Goal: Task Accomplishment & Management: Manage account settings

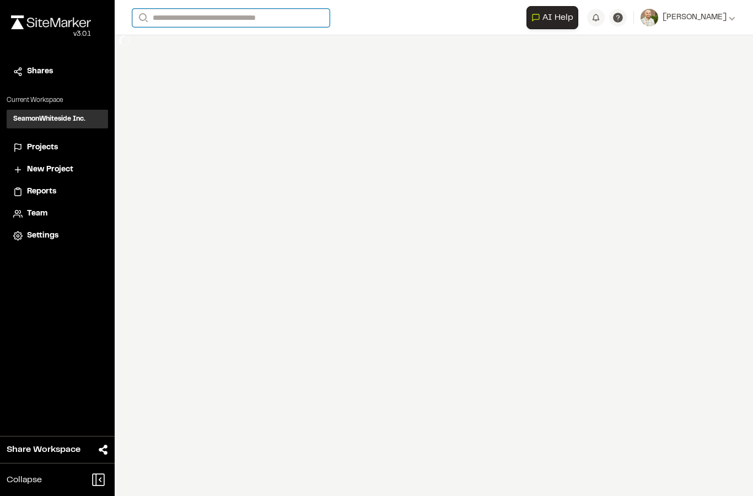
click at [241, 23] on input "Search" at bounding box center [230, 18] width 197 height 18
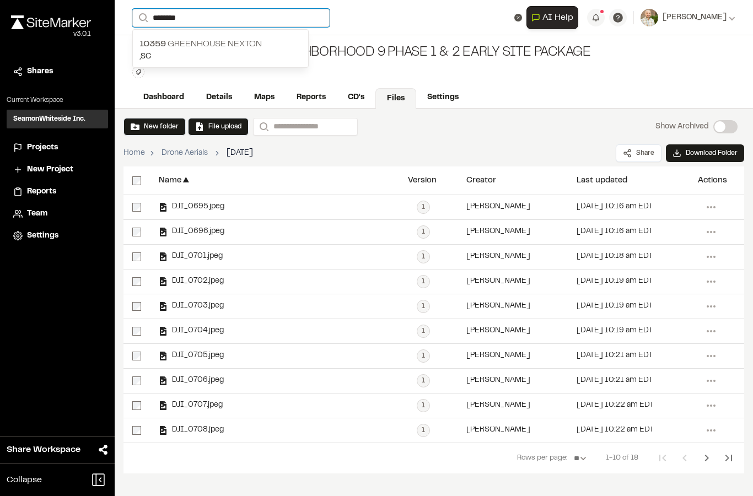
type input "********"
click at [244, 36] on div "[STREET_ADDRESS]" at bounding box center [220, 50] width 175 height 34
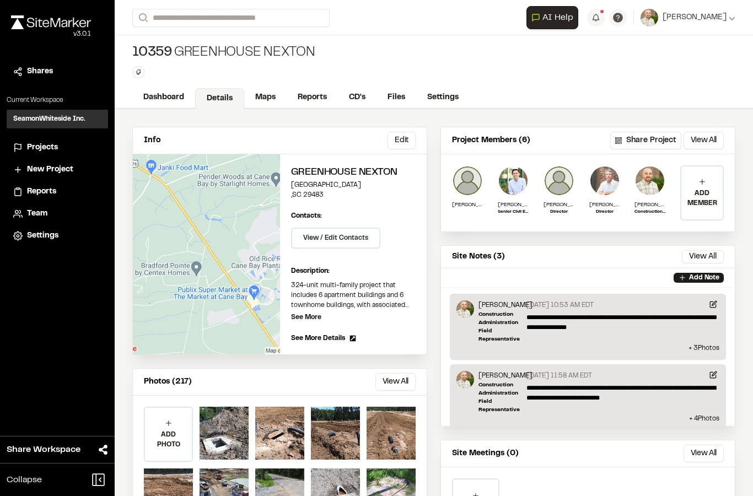
click at [401, 92] on link "Files" at bounding box center [396, 97] width 40 height 21
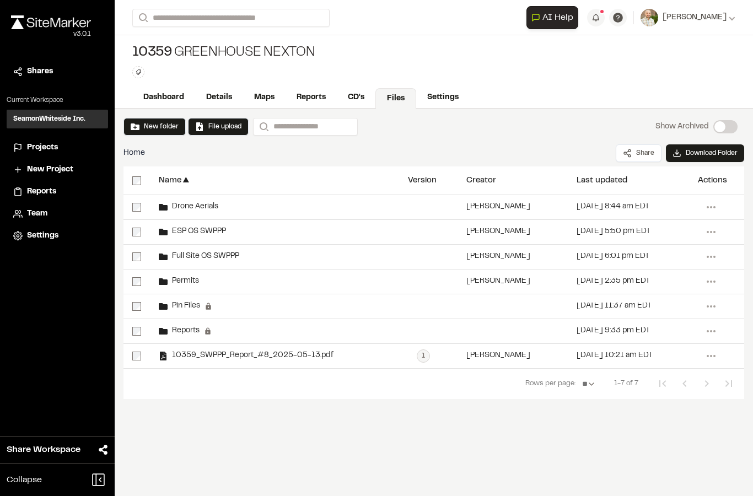
click at [205, 211] on span "Drone Aerials" at bounding box center [193, 206] width 51 height 7
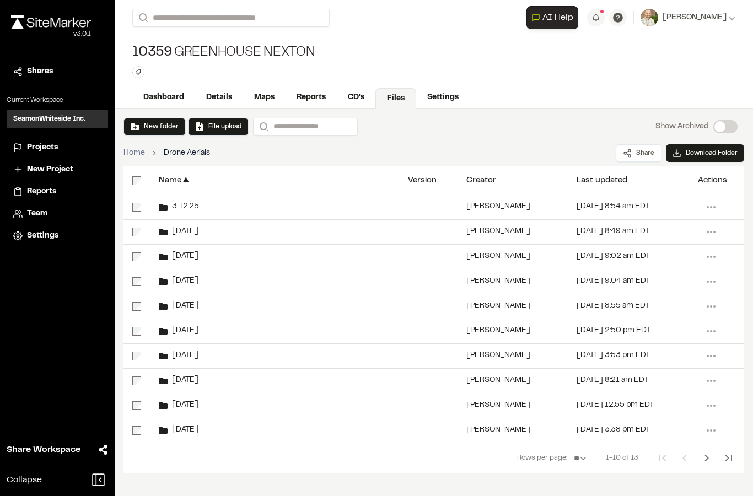
scroll to position [44, 0]
click at [706, 451] on icon "Next Page" at bounding box center [706, 457] width 13 height 13
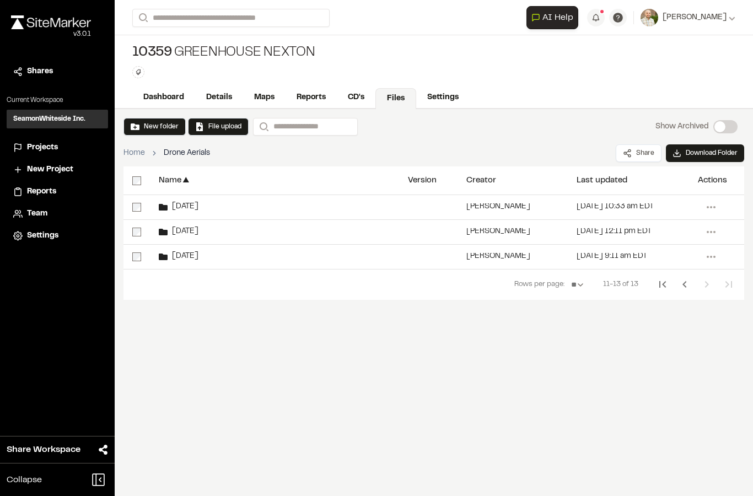
click at [192, 245] on div "[DATE]" at bounding box center [274, 257] width 249 height 24
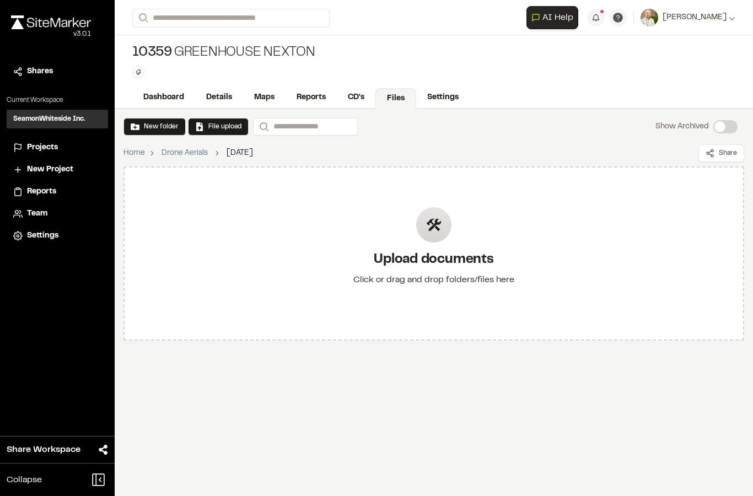
click at [432, 227] on icon at bounding box center [434, 225] width 13 height 13
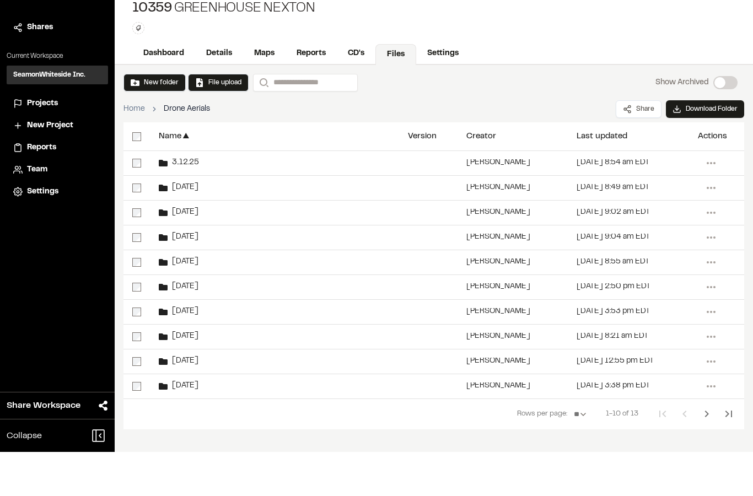
scroll to position [44, 0]
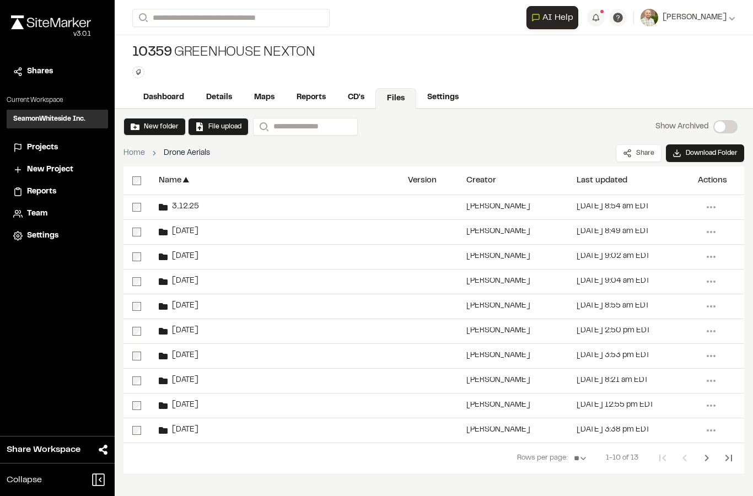
click at [711, 451] on icon "Next Page" at bounding box center [706, 457] width 13 height 13
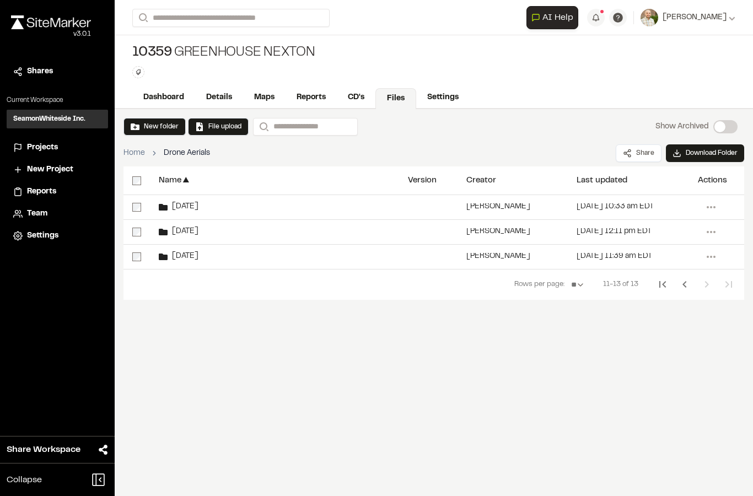
click at [388, 245] on div "[DATE]" at bounding box center [274, 257] width 249 height 24
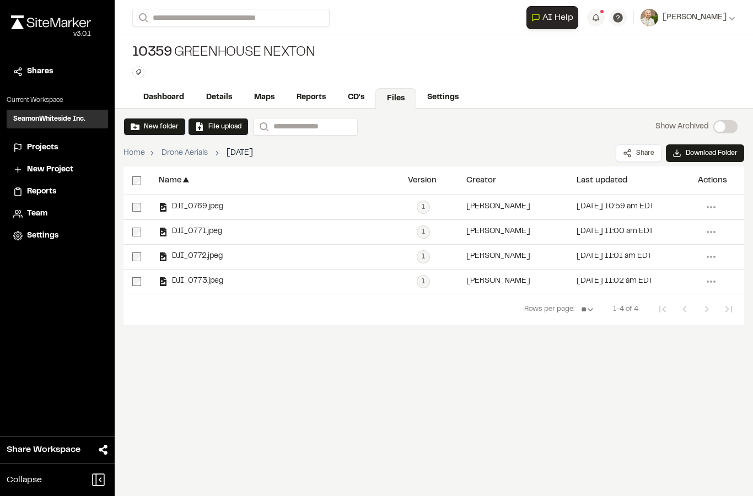
click at [138, 122] on button "New folder" at bounding box center [155, 127] width 48 height 10
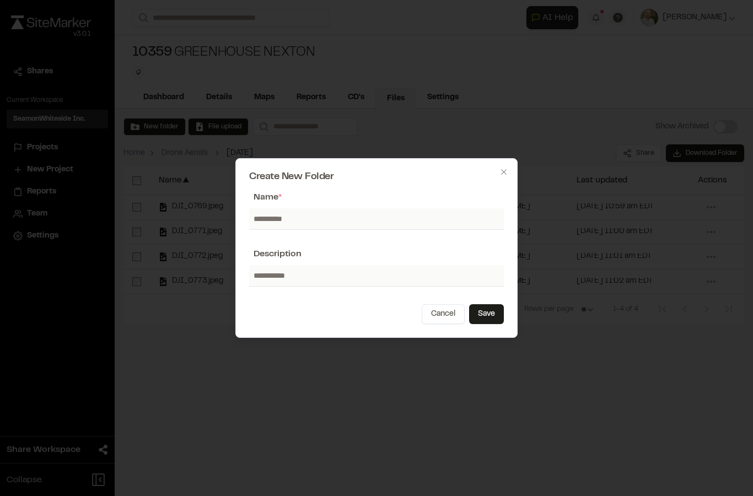
click at [597, 440] on div at bounding box center [376, 248] width 753 height 496
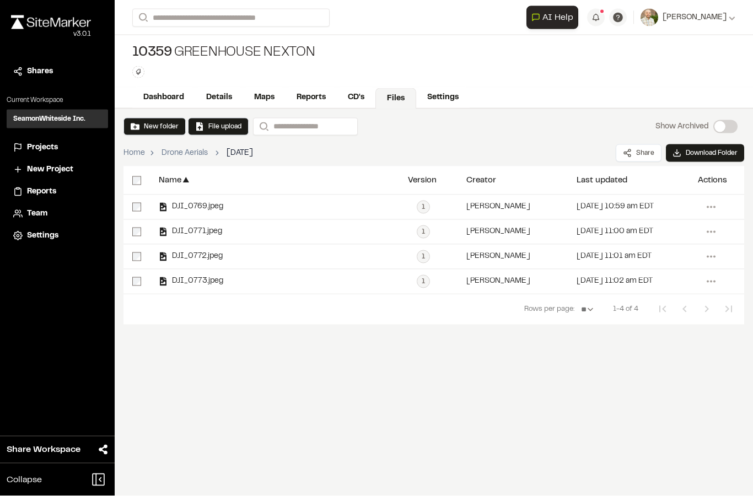
scroll to position [9, 0]
click at [219, 122] on button "File upload" at bounding box center [218, 127] width 46 height 10
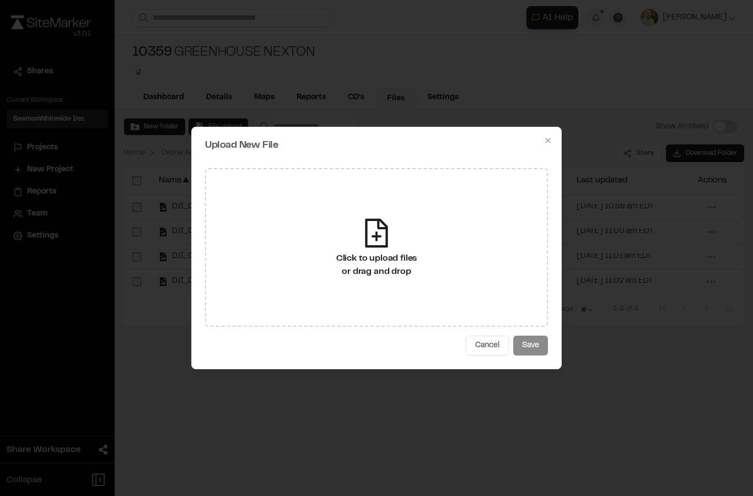
click at [380, 242] on icon at bounding box center [376, 233] width 33 height 33
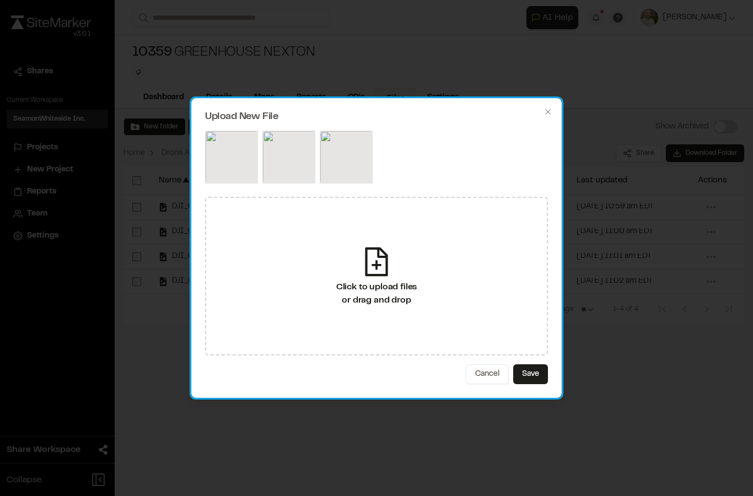
click at [530, 373] on button "Save" at bounding box center [530, 374] width 35 height 20
click at [517, 377] on div "Cancel Save" at bounding box center [497, 374] width 102 height 20
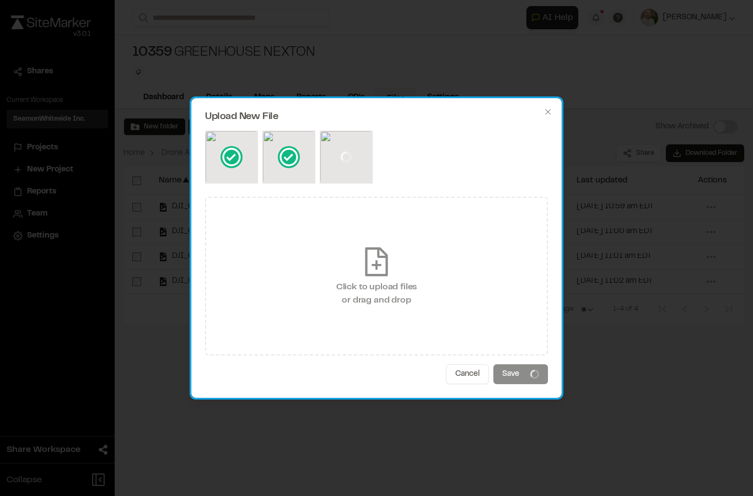
click at [467, 374] on button "Cancel" at bounding box center [467, 374] width 43 height 20
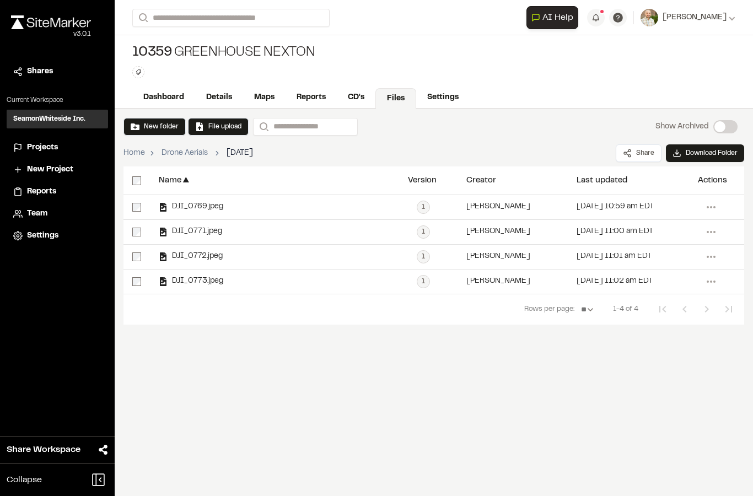
scroll to position [44, 0]
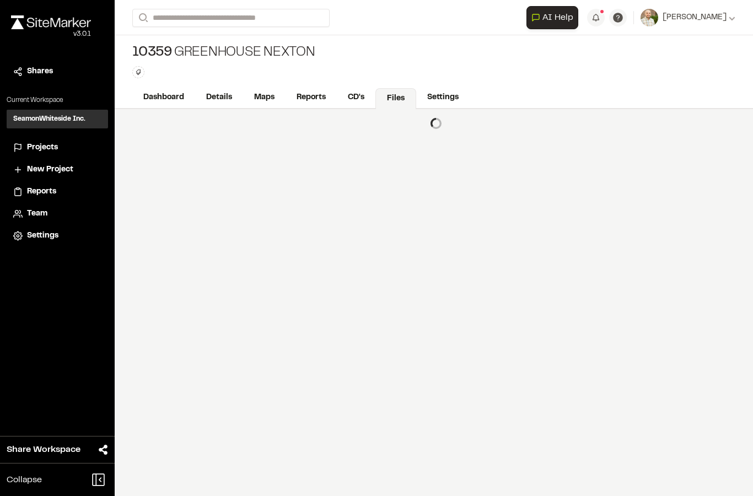
scroll to position [9, 0]
